Goal: Use online tool/utility

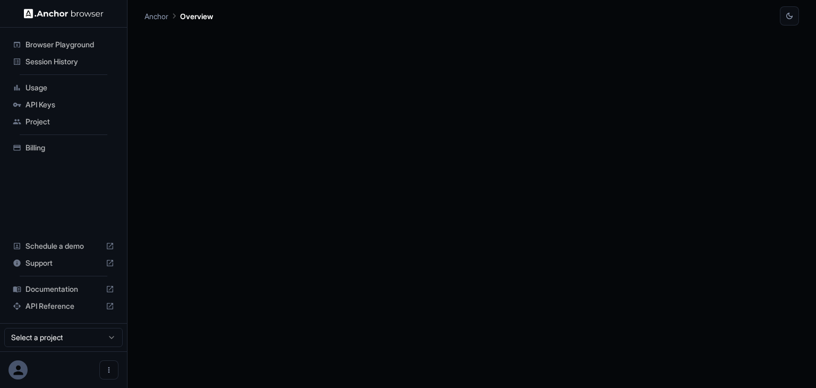
click at [72, 45] on span "Browser Playground" at bounding box center [69, 44] width 89 height 11
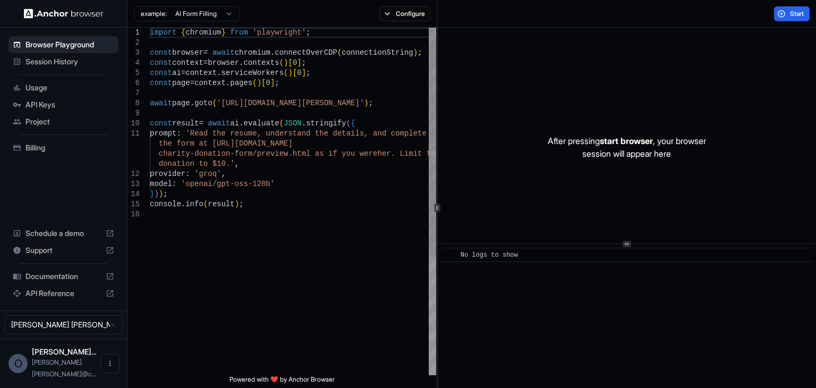
type textarea "**********"
click at [280, 204] on div "import { chromium } from 'playwright' ; const browser = await chromium . connec…" at bounding box center [293, 292] width 286 height 529
click at [53, 281] on span "Documentation" at bounding box center [63, 276] width 76 height 11
